Goal: Task Accomplishment & Management: Complete application form

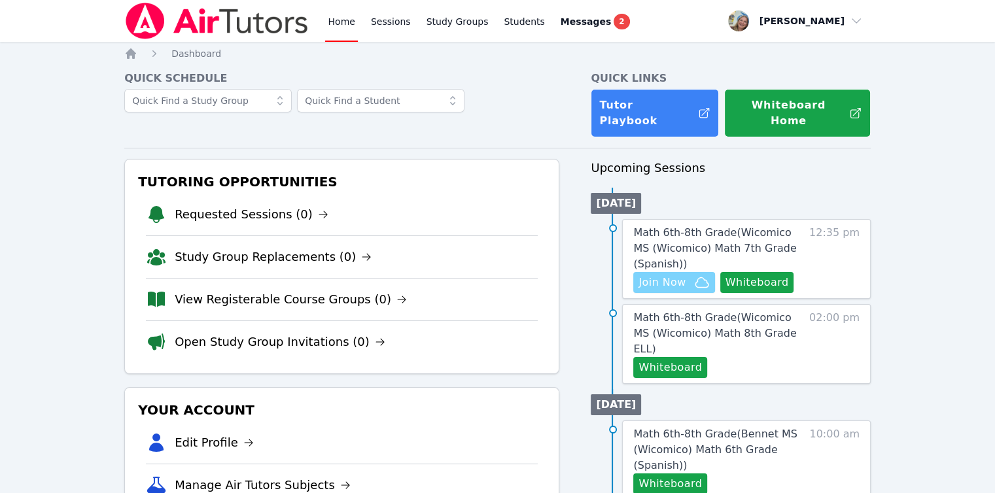
click at [654, 275] on span "Join Now" at bounding box center [661, 283] width 47 height 16
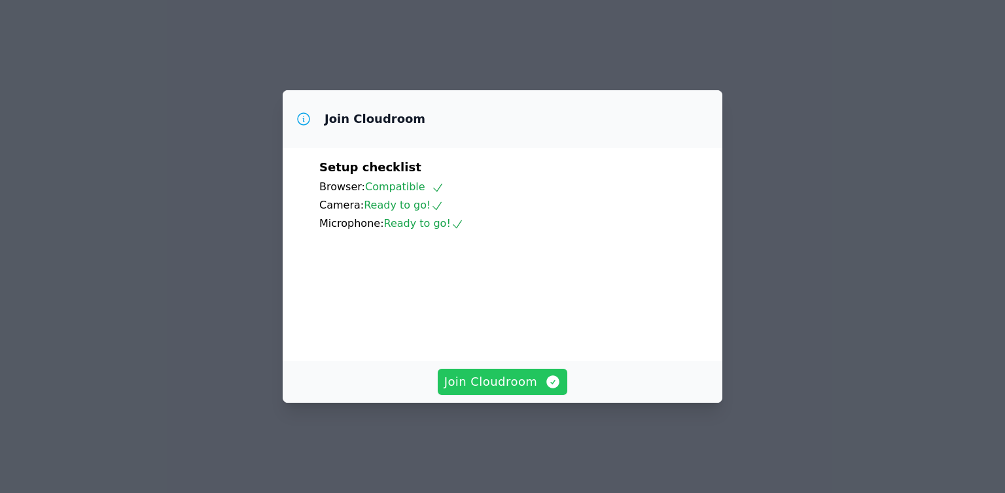
click at [501, 391] on span "Join Cloudroom" at bounding box center [502, 382] width 117 height 18
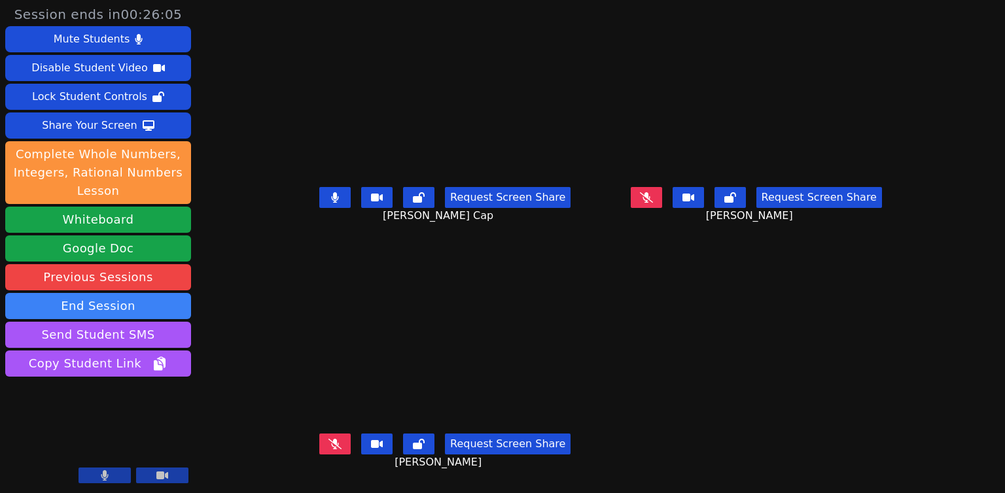
click at [501, 406] on video at bounding box center [445, 343] width 196 height 169
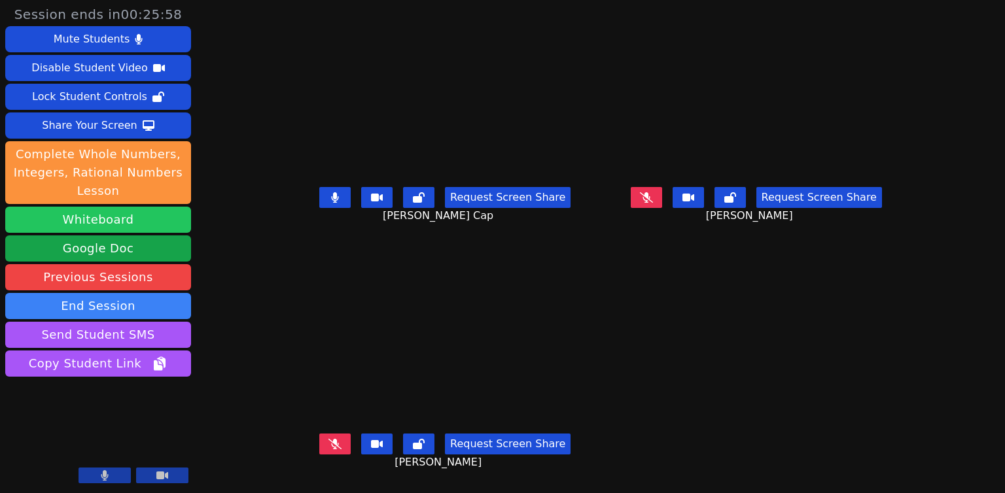
click at [84, 232] on button "Whiteboard" at bounding box center [98, 220] width 186 height 26
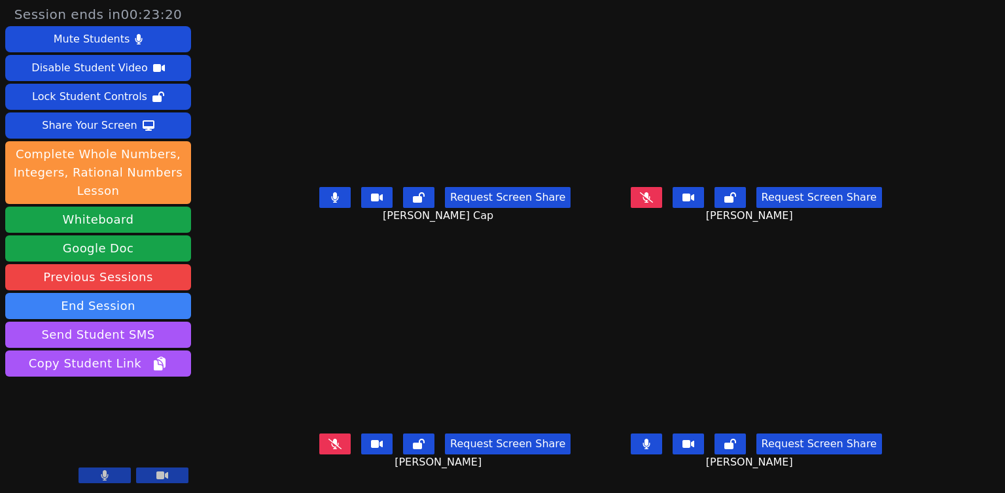
click at [319, 197] on button at bounding box center [334, 197] width 31 height 21
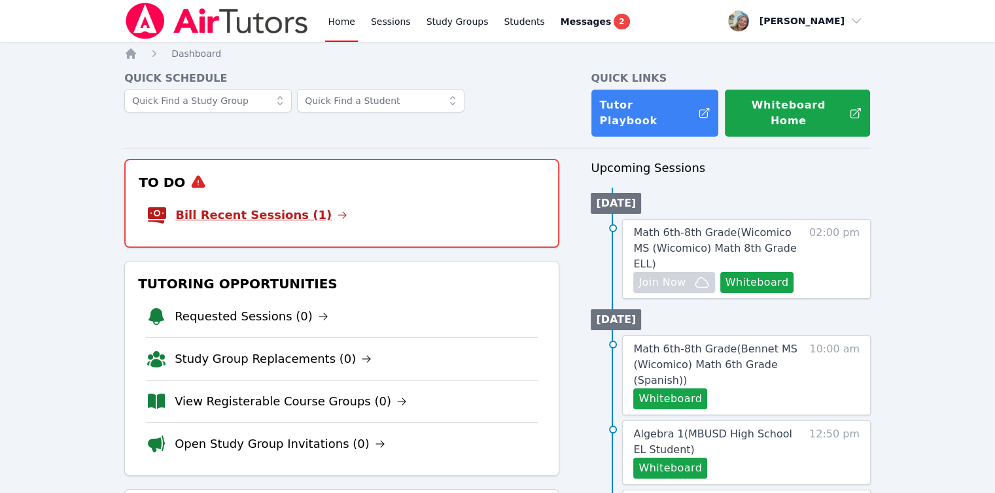
click at [247, 207] on link "Bill Recent Sessions (1)" at bounding box center [261, 215] width 172 height 18
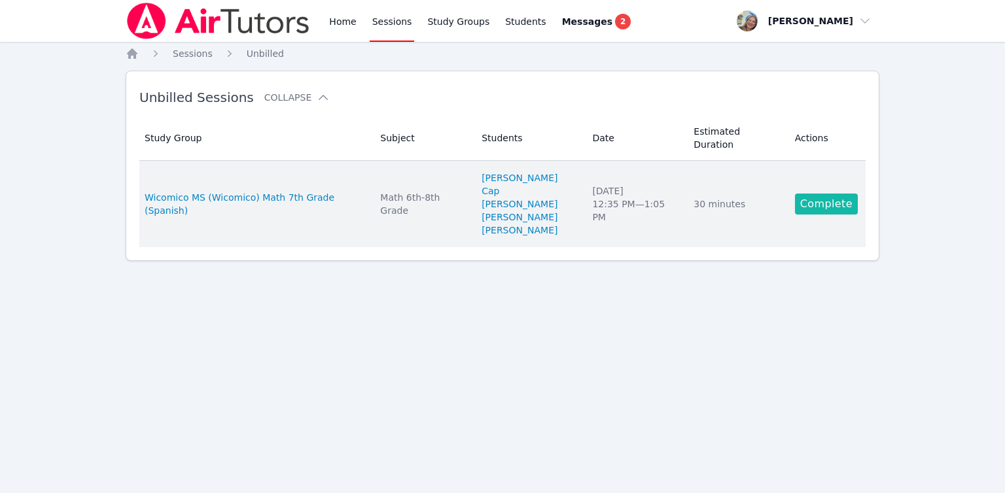
click at [826, 194] on link "Complete" at bounding box center [826, 204] width 63 height 21
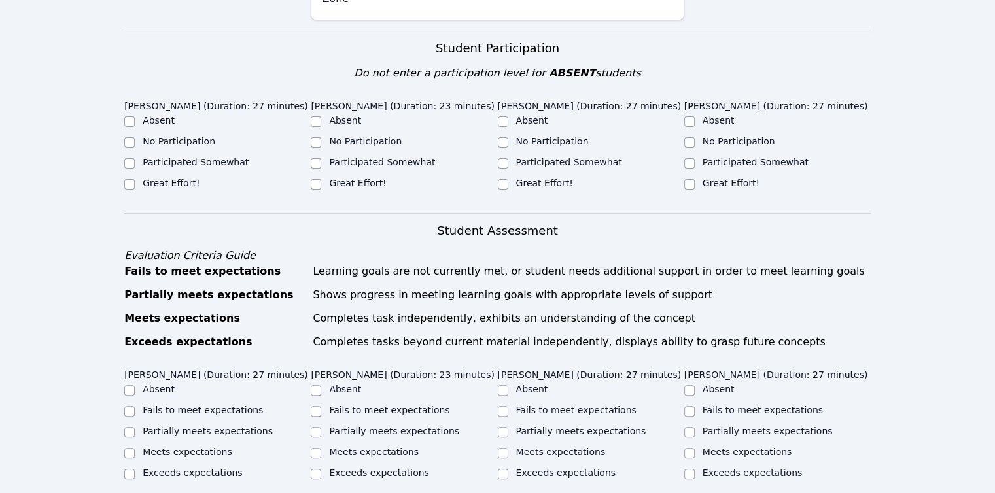
scroll to position [458, 0]
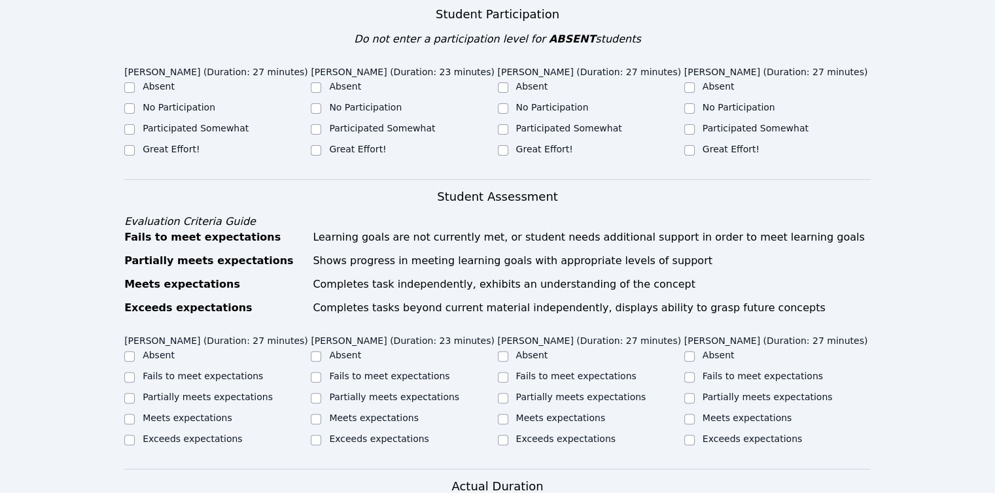
click at [222, 123] on label "Participated Somewhat" at bounding box center [196, 128] width 106 height 10
click at [135, 124] on input "Participated Somewhat" at bounding box center [129, 129] width 10 height 10
checkbox input "true"
click at [360, 123] on label "Participated Somewhat" at bounding box center [382, 128] width 106 height 10
click at [321, 124] on input "Participated Somewhat" at bounding box center [316, 129] width 10 height 10
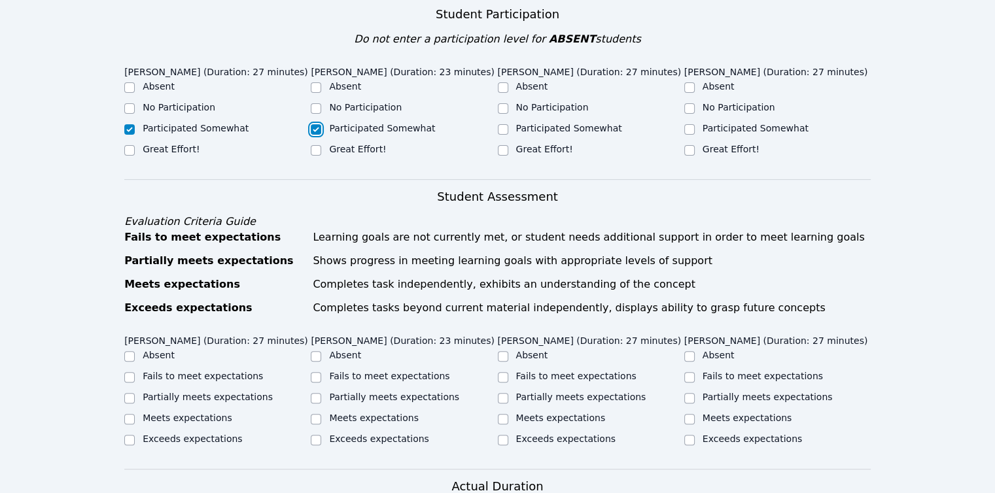
checkbox input "true"
click at [541, 123] on label "Participated Somewhat" at bounding box center [569, 128] width 106 height 10
click at [508, 124] on input "Participated Somewhat" at bounding box center [503, 129] width 10 height 10
checkbox input "true"
click at [733, 123] on label "Participated Somewhat" at bounding box center [756, 128] width 106 height 10
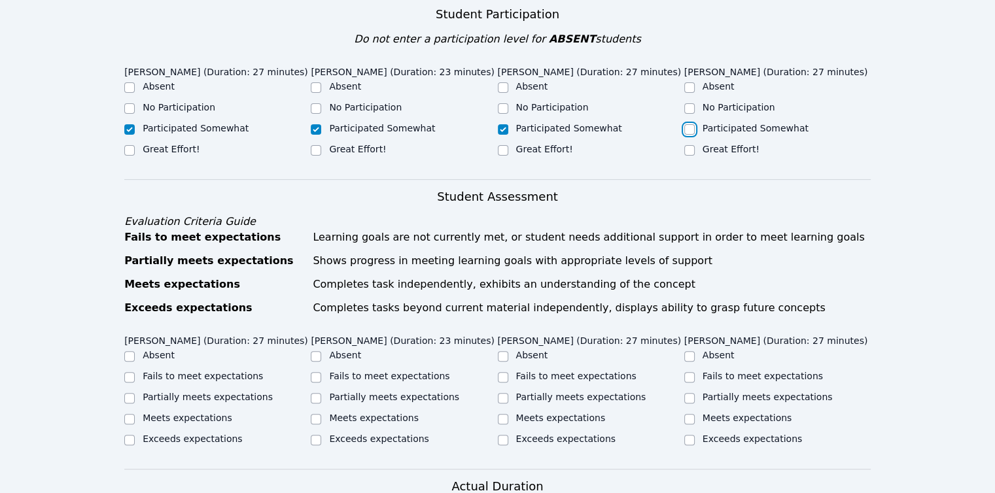
click at [695, 124] on input "Participated Somewhat" at bounding box center [689, 129] width 10 height 10
checkbox input "true"
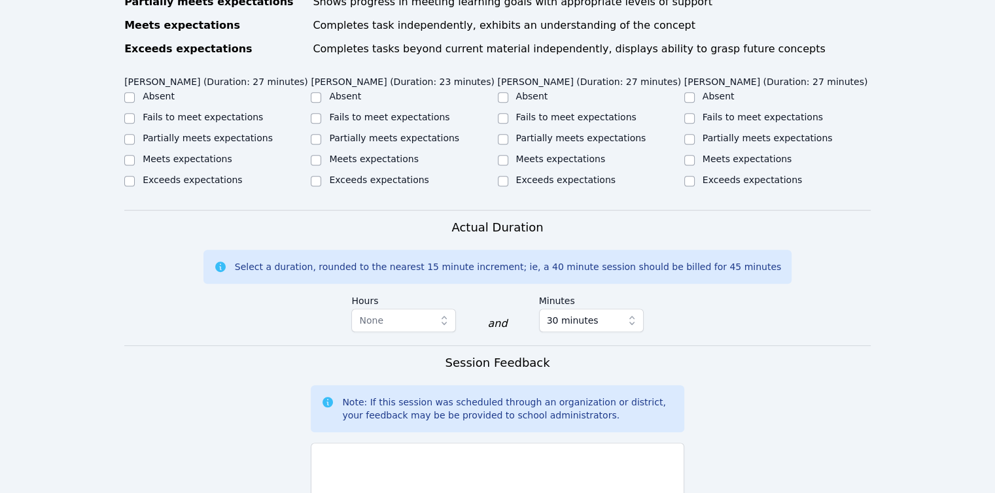
scroll to position [720, 0]
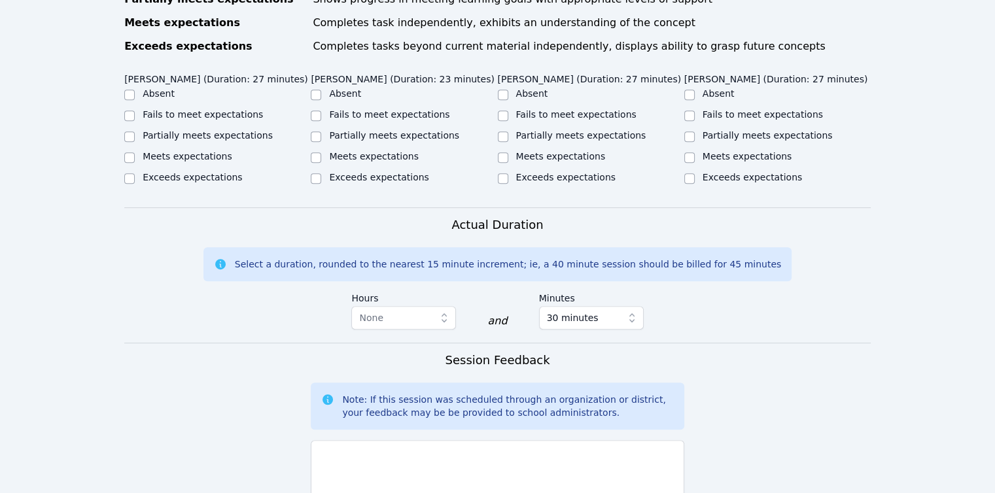
click at [232, 109] on label "Fails to meet expectations" at bounding box center [203, 114] width 120 height 10
click at [135, 111] on input "Fails to meet expectations" at bounding box center [129, 116] width 10 height 10
checkbox input "true"
click at [206, 130] on label "Partially meets expectations" at bounding box center [208, 135] width 130 height 10
click at [135, 131] on input "Partially meets expectations" at bounding box center [129, 136] width 10 height 10
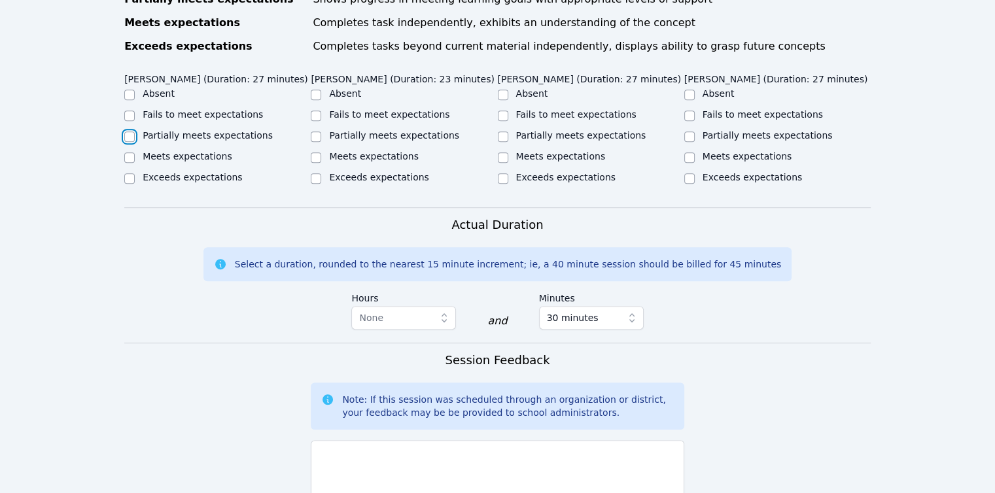
checkbox input "true"
checkbox input "false"
click at [360, 130] on label "Partially meets expectations" at bounding box center [394, 135] width 130 height 10
click at [321, 131] on input "Partially meets expectations" at bounding box center [316, 136] width 10 height 10
checkbox input "true"
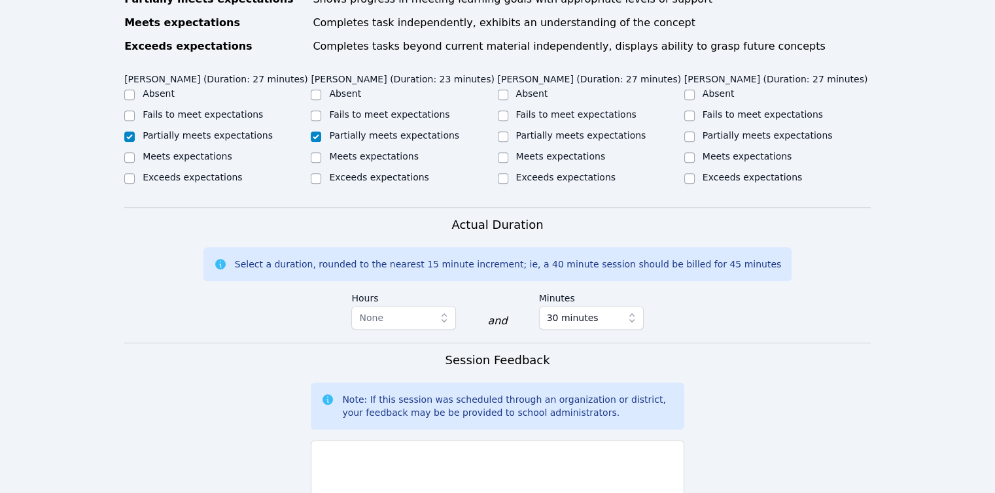
click at [578, 130] on label "Partially meets expectations" at bounding box center [581, 135] width 130 height 10
click at [508, 131] on input "Partially meets expectations" at bounding box center [503, 136] width 10 height 10
checkbox input "true"
click at [720, 130] on label "Partially meets expectations" at bounding box center [768, 135] width 130 height 10
click at [695, 131] on input "Partially meets expectations" at bounding box center [689, 136] width 10 height 10
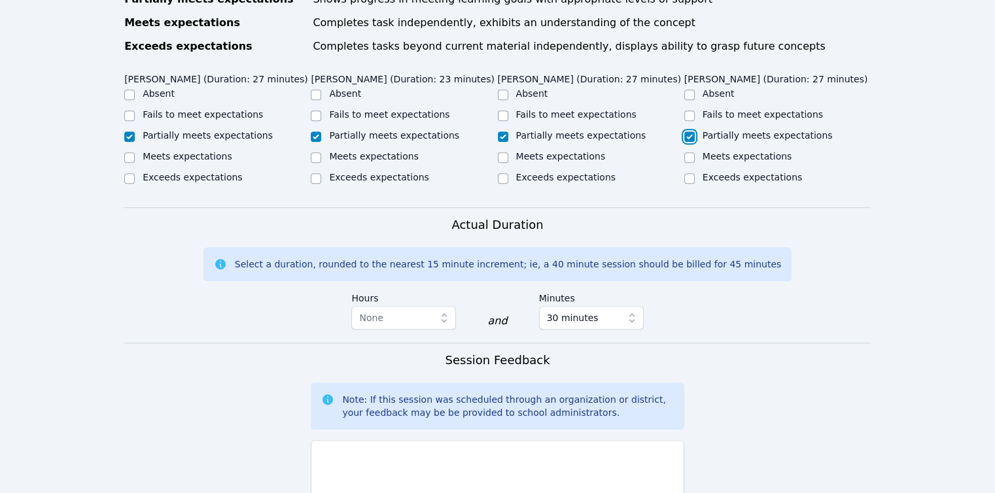
checkbox input "true"
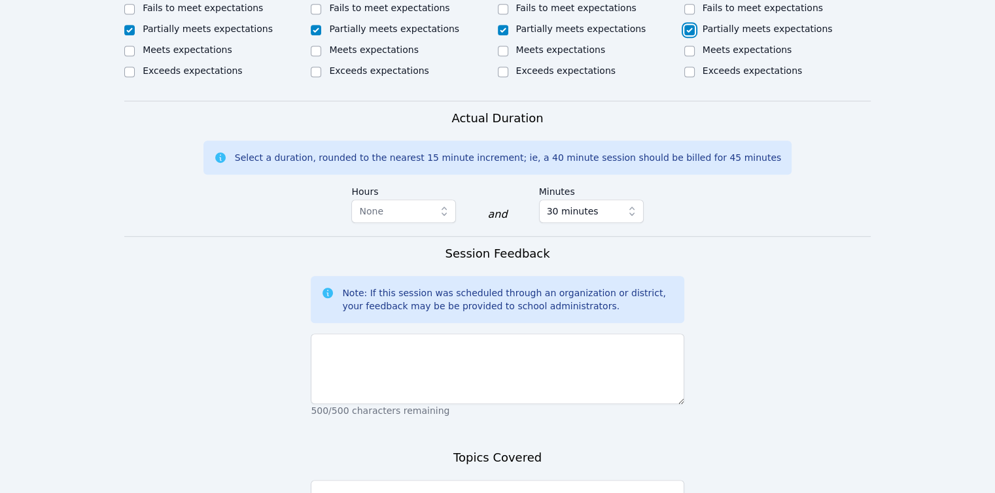
scroll to position [978, 0]
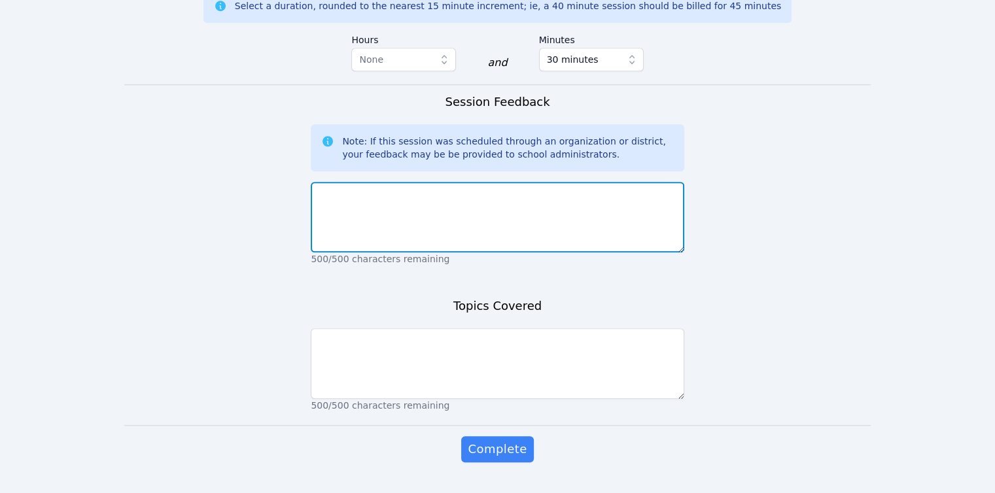
click at [470, 182] on textarea at bounding box center [497, 217] width 373 height 71
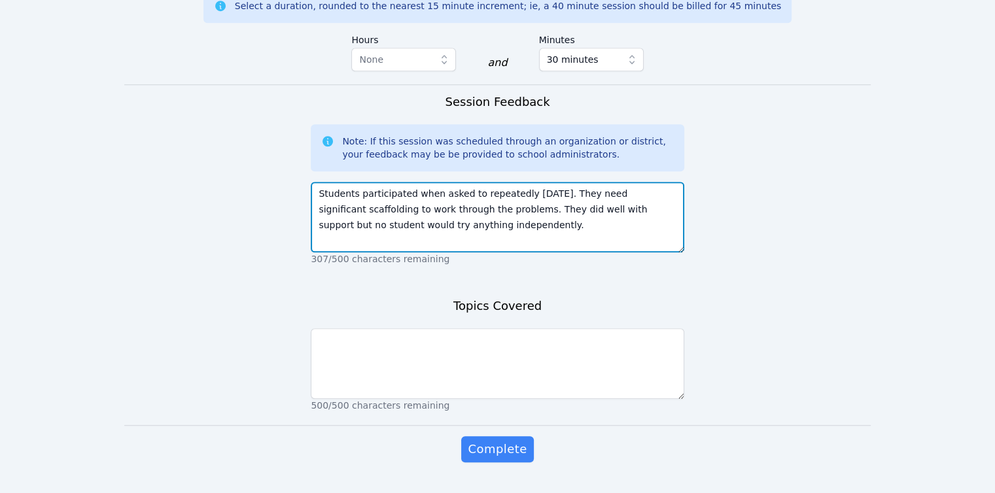
type textarea "Students participated when asked to repeatedly today. They need significant sca…"
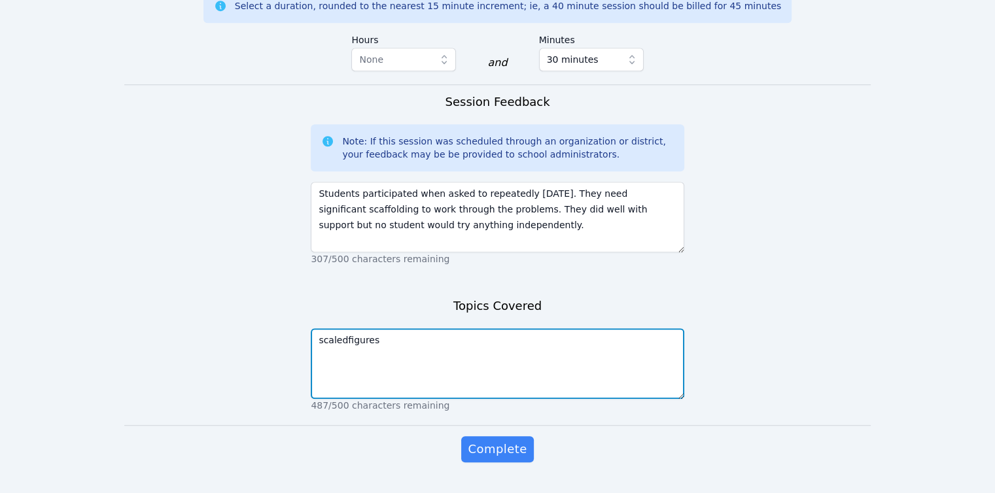
type textarea "scaledfigures"
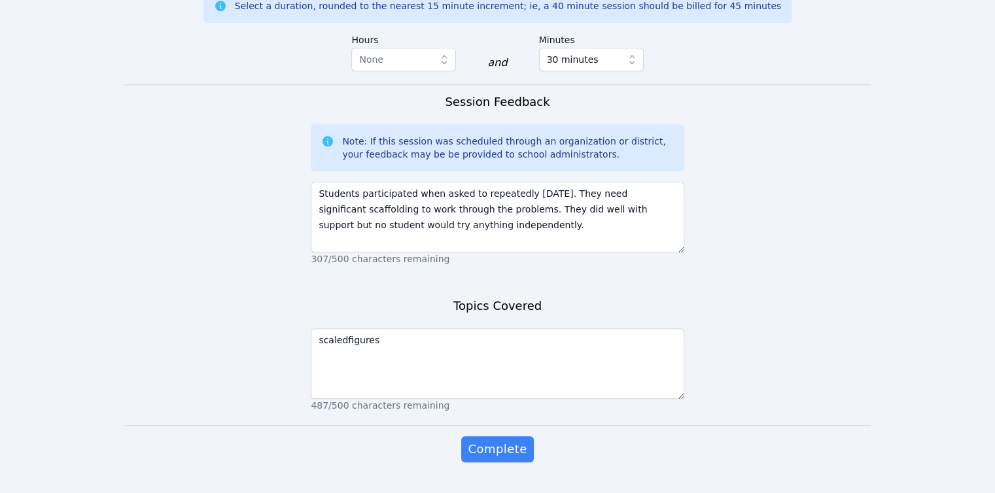
click at [461, 436] on button "Complete" at bounding box center [497, 449] width 72 height 26
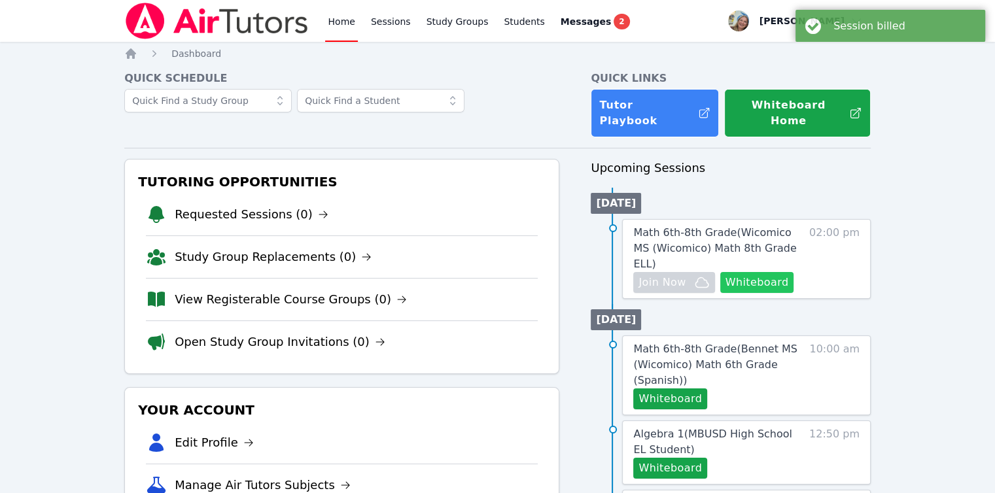
click at [766, 272] on button "Whiteboard" at bounding box center [757, 282] width 74 height 21
